Goal: Navigation & Orientation: Find specific page/section

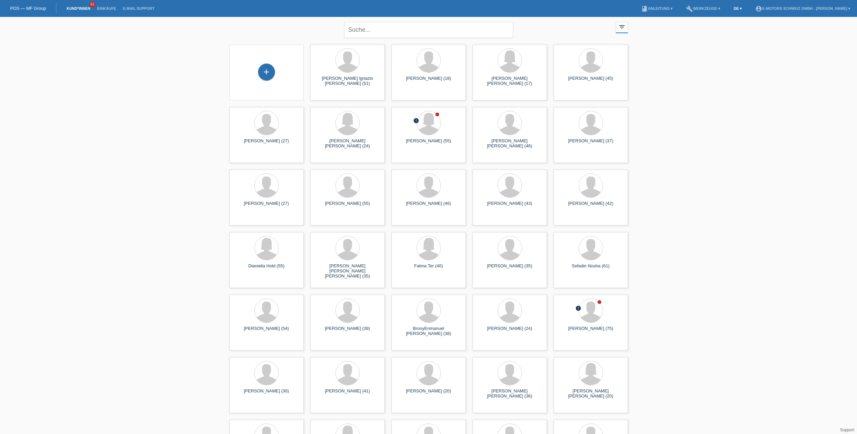
click at [730, 6] on link "DE ▾" at bounding box center [737, 8] width 15 height 4
click at [723, 24] on div "Français" at bounding box center [716, 26] width 34 height 10
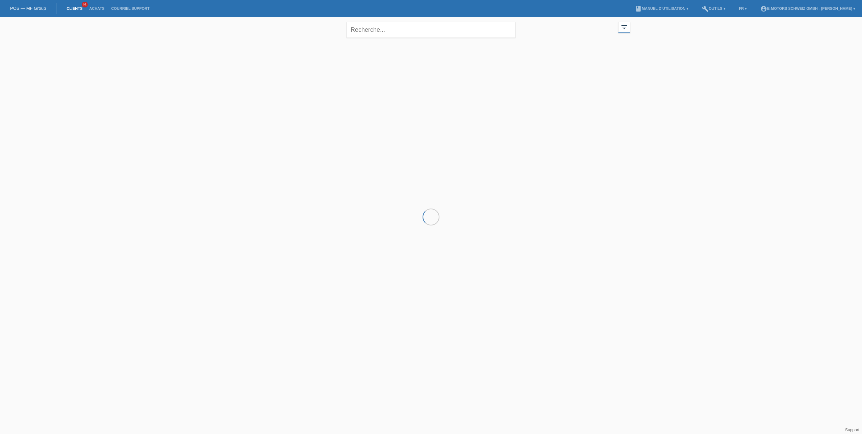
drag, startPoint x: 524, startPoint y: 80, endPoint x: 521, endPoint y: 83, distance: 4.3
click at [524, 80] on div at bounding box center [430, 75] width 405 height 68
